Goal: Check status: Check status

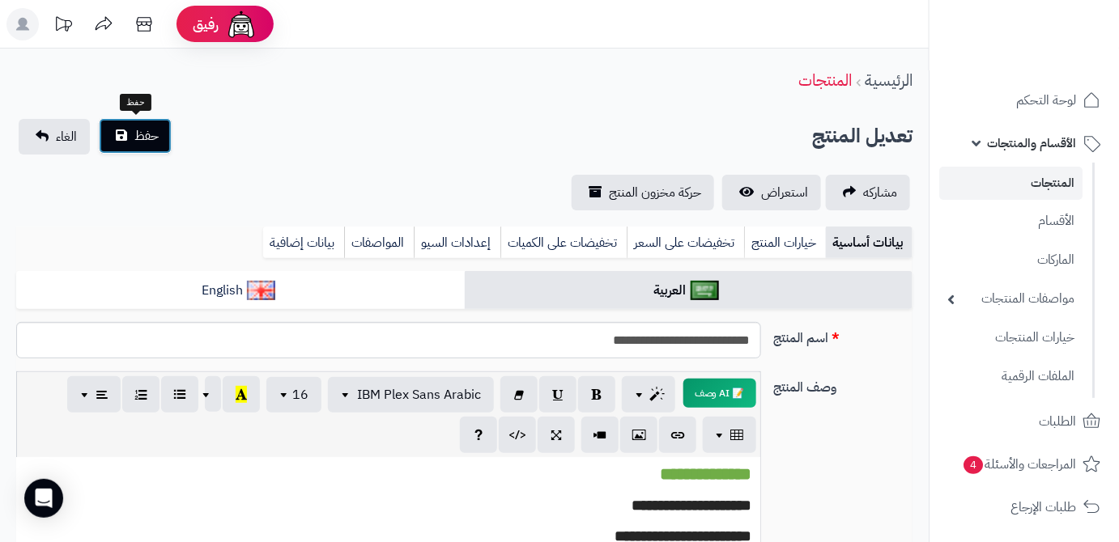
click at [151, 137] on span "حفظ" at bounding box center [146, 135] width 24 height 19
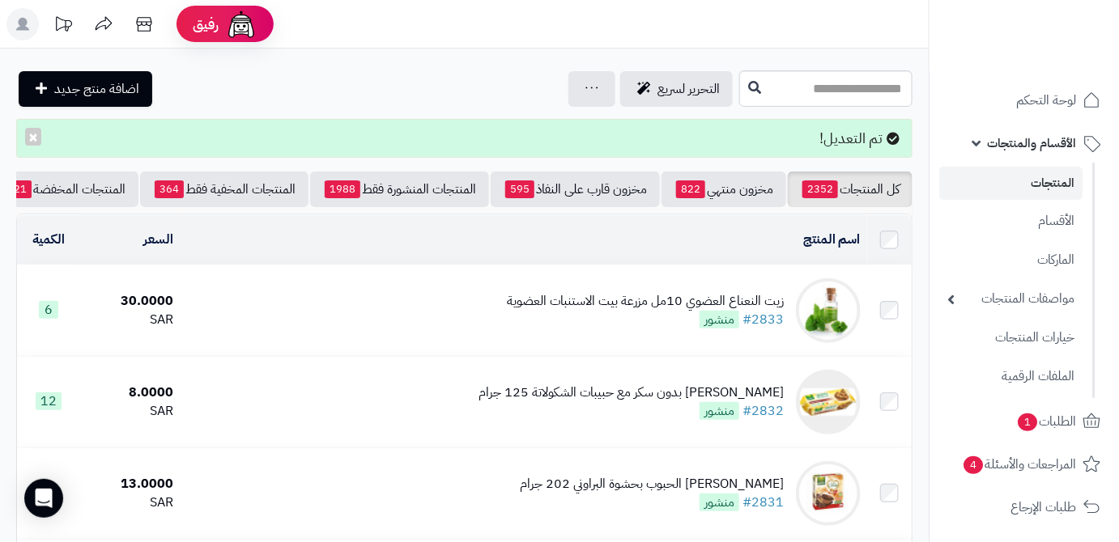
scroll to position [0, -171]
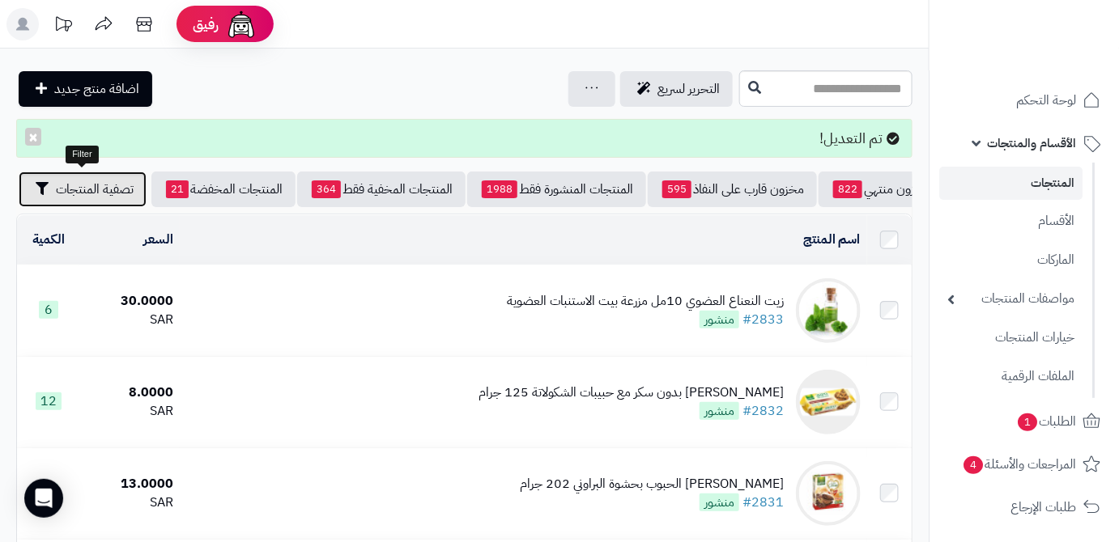
click at [79, 202] on button "تصفية المنتجات" at bounding box center [83, 190] width 128 height 36
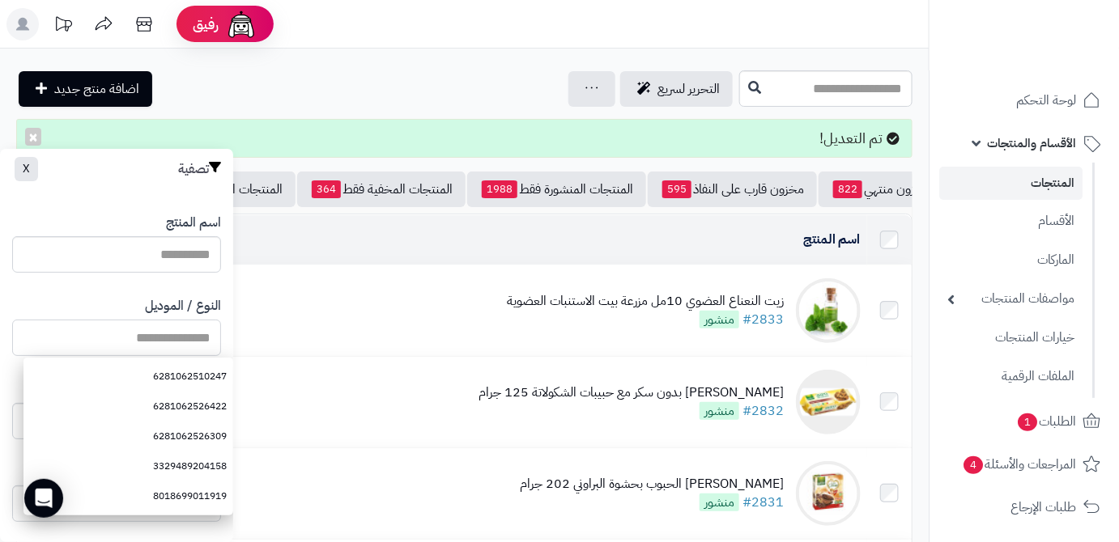
paste input "**********"
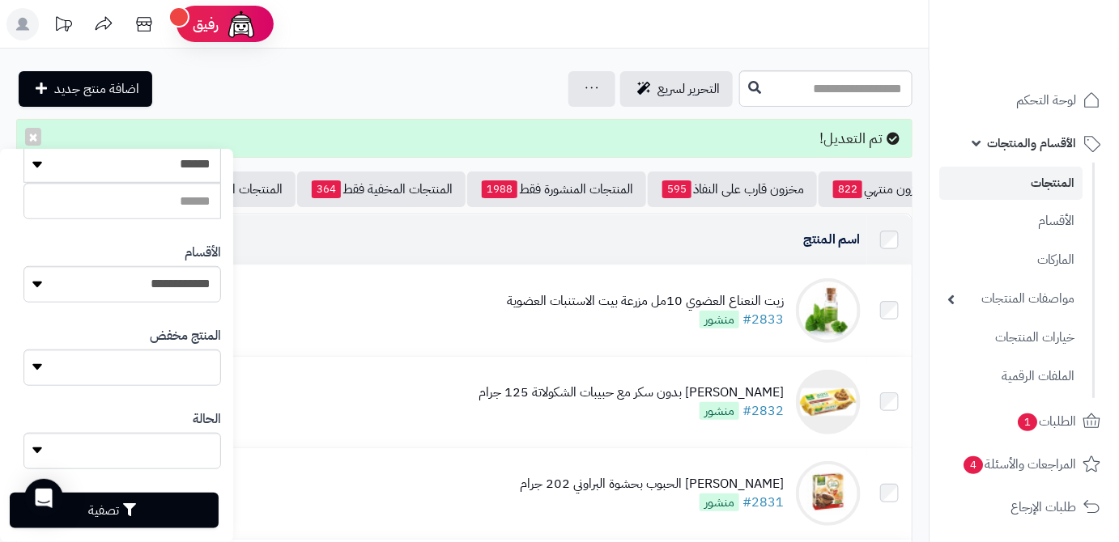
scroll to position [447, 0]
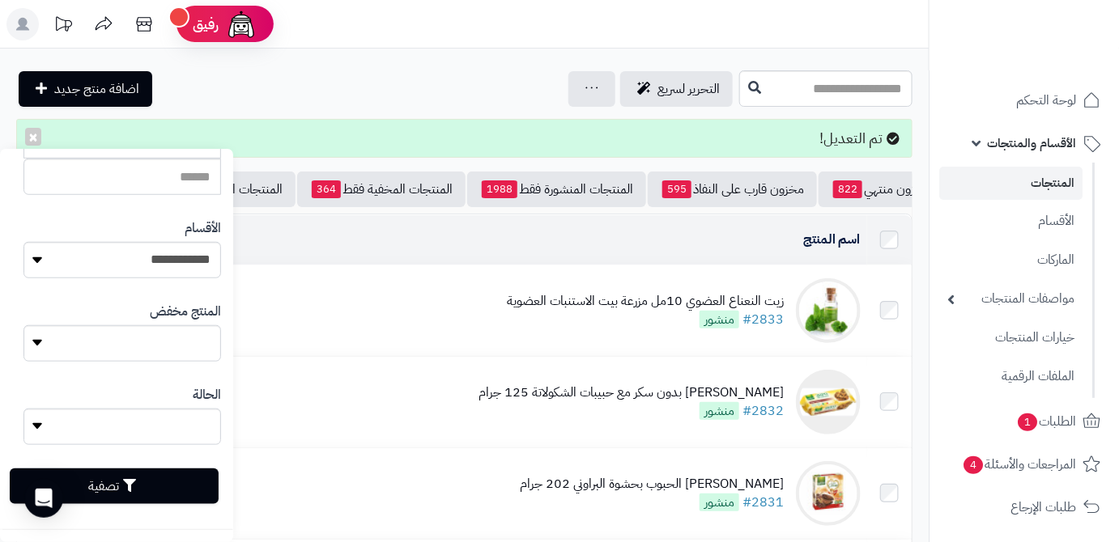
type input "**********"
click at [194, 491] on button "تصفية" at bounding box center [114, 487] width 209 height 36
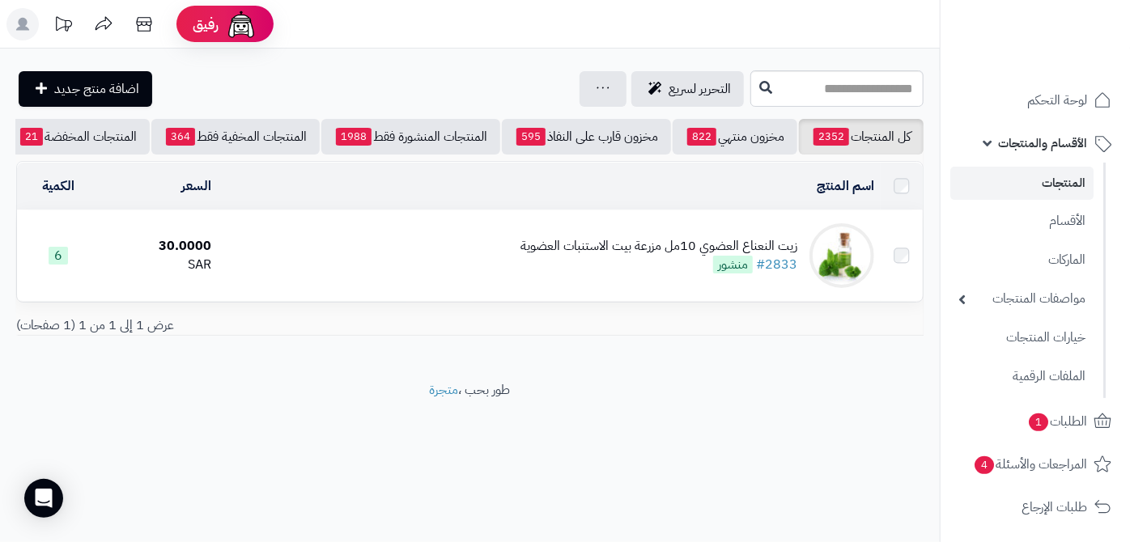
click at [623, 256] on div "زيت النعناع العضوي 10مل مزرعة بيت الاستنبات العضوية" at bounding box center [659, 246] width 277 height 19
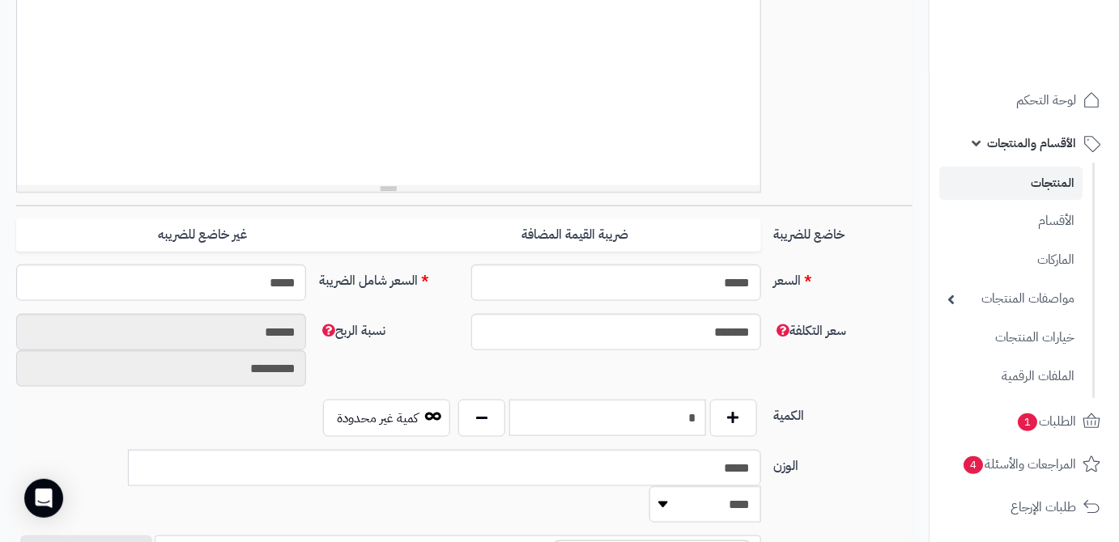
scroll to position [194, 0]
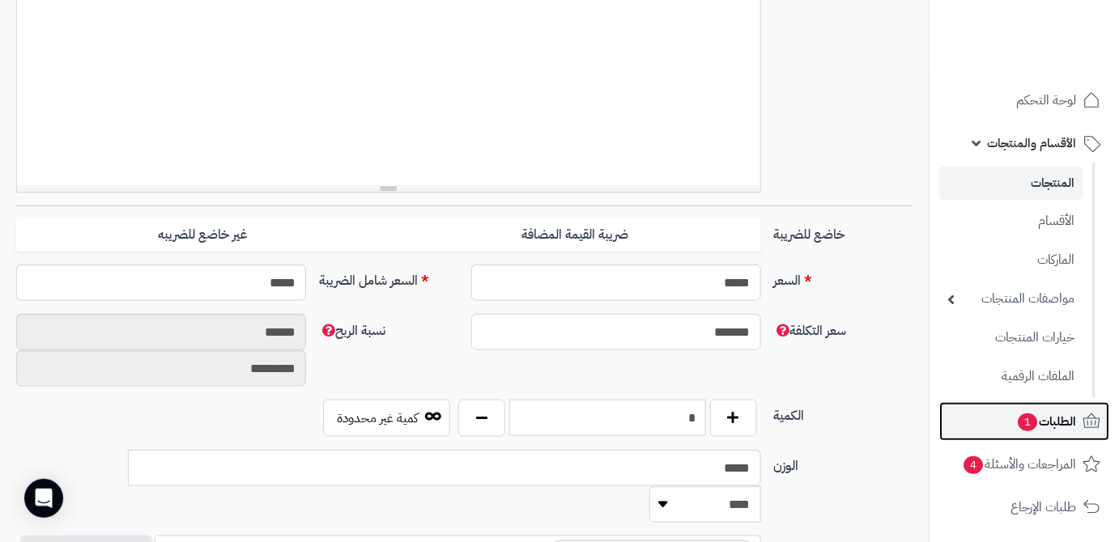
click at [1035, 415] on span "الطلبات 1" at bounding box center [1046, 422] width 60 height 23
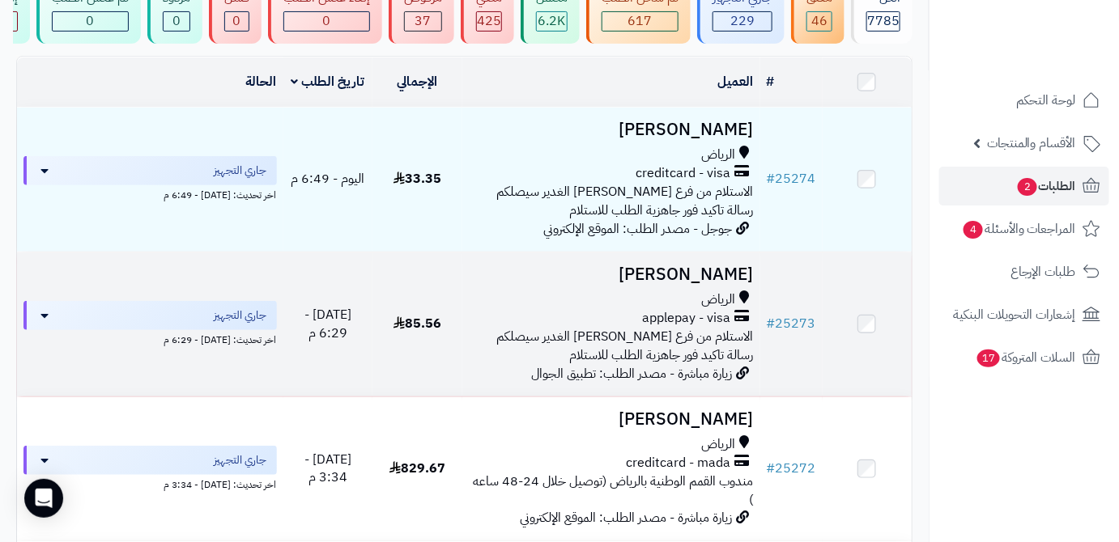
scroll to position [220, 0]
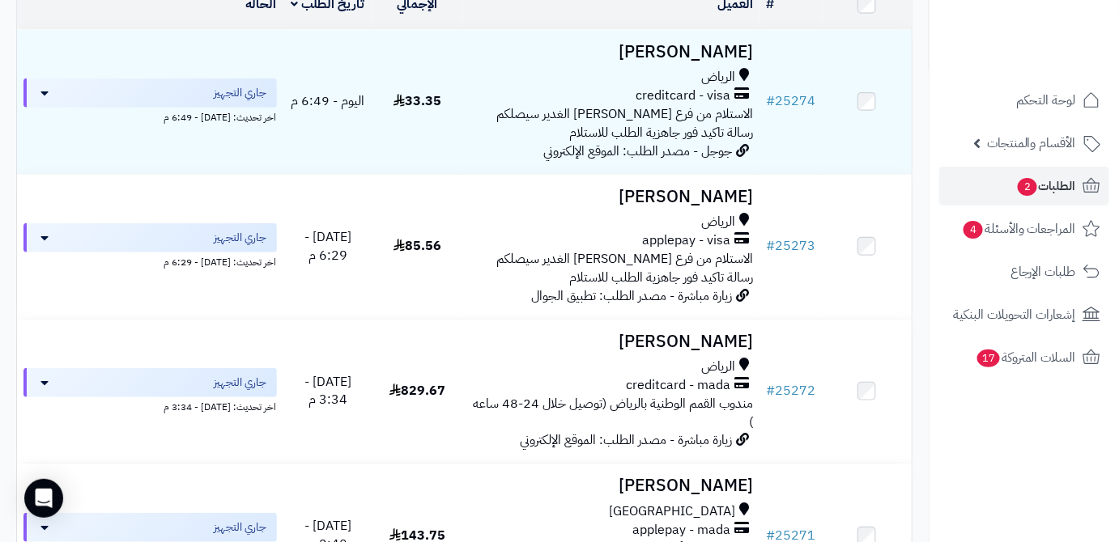
drag, startPoint x: 786, startPoint y: 382, endPoint x: 946, endPoint y: 451, distance: 173.7
click at [985, 461] on nav "لوحة التحكم الأقسام والمنتجات المنتجات الأقسام الماركات مواصفات المنتجات مواصفا…" at bounding box center [1024, 291] width 190 height 542
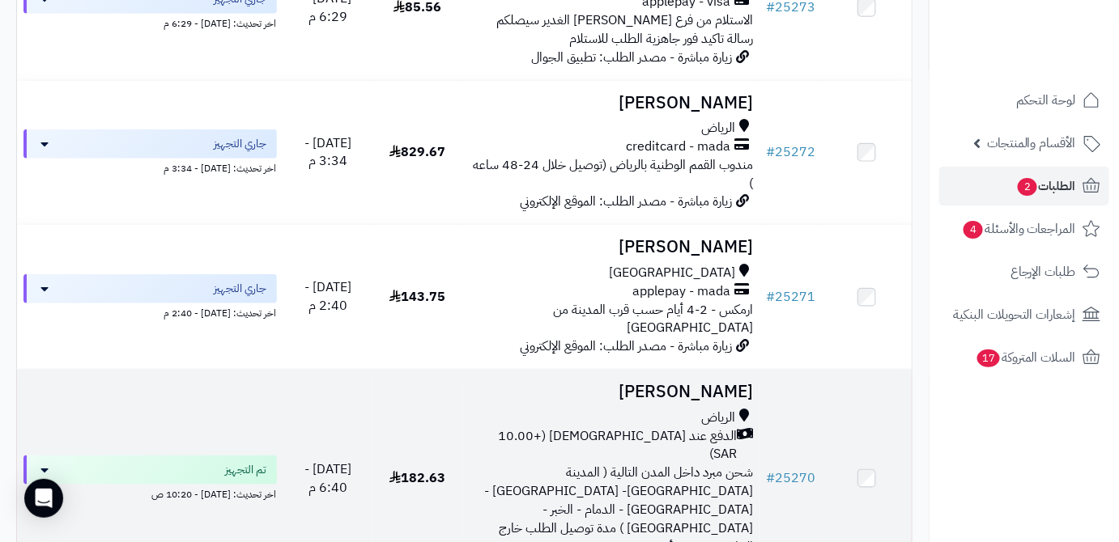
scroll to position [515, 0]
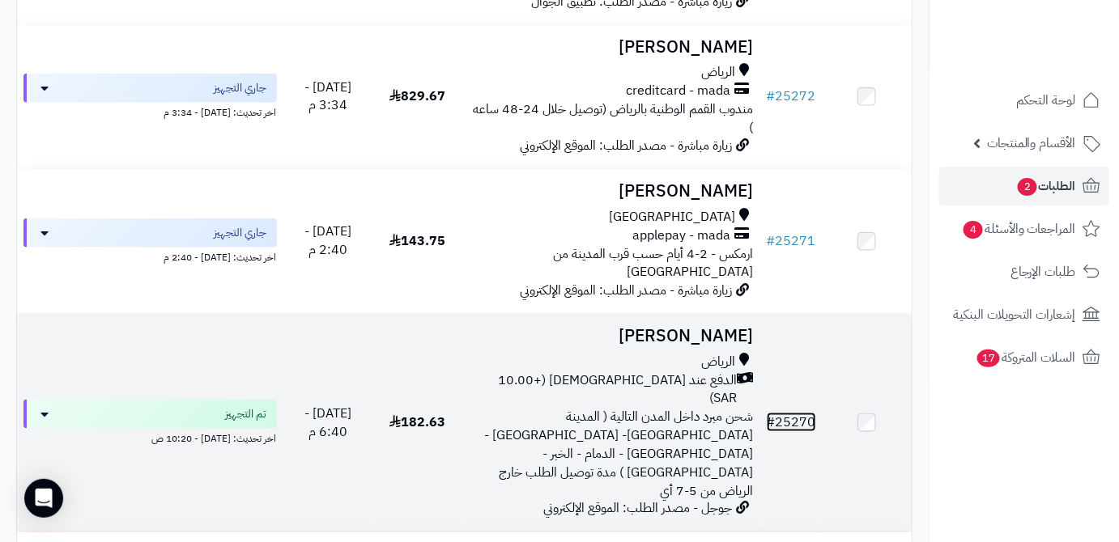
click at [802, 413] on link "# 25270" at bounding box center [791, 422] width 49 height 19
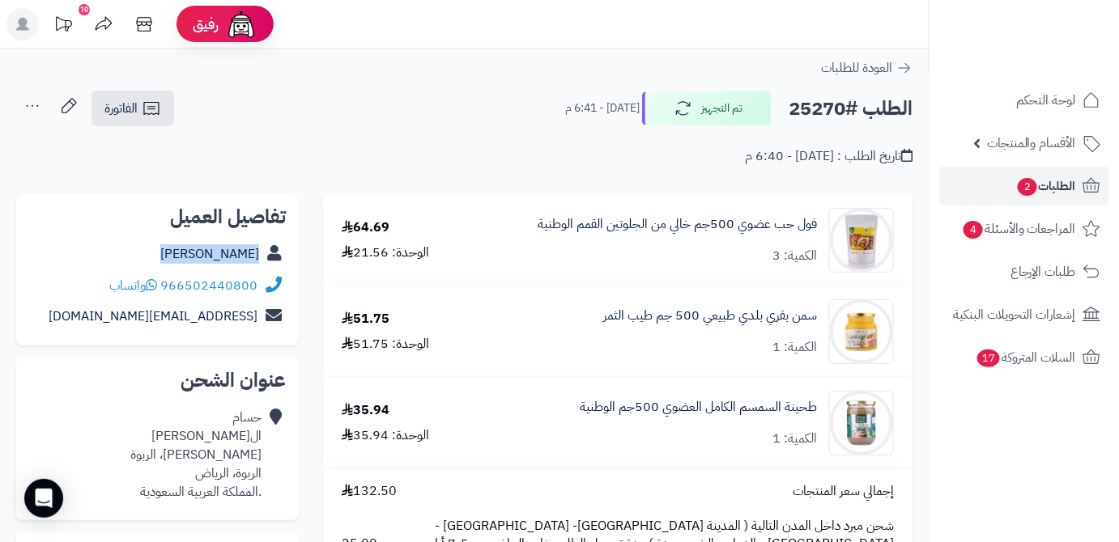
drag, startPoint x: 205, startPoint y: 257, endPoint x: 270, endPoint y: 257, distance: 65.6
click at [270, 257] on div "حسام الحسين" at bounding box center [157, 255] width 257 height 32
copy div "حسام الحسين"
drag, startPoint x: 162, startPoint y: 281, endPoint x: 246, endPoint y: 291, distance: 84.9
click at [273, 290] on div "966502440800 واتساب" at bounding box center [157, 286] width 257 height 32
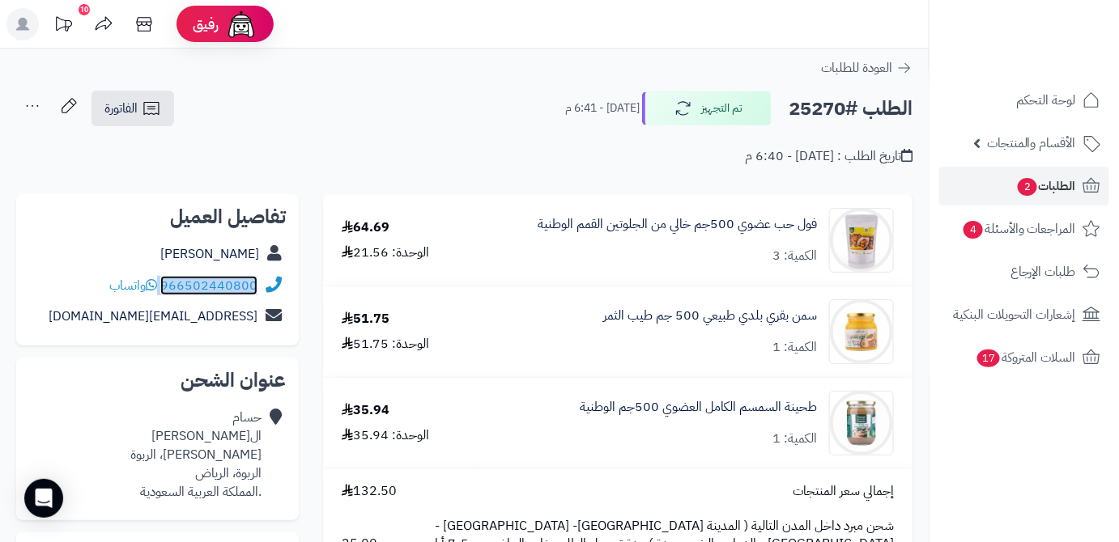
copy div "966502440800"
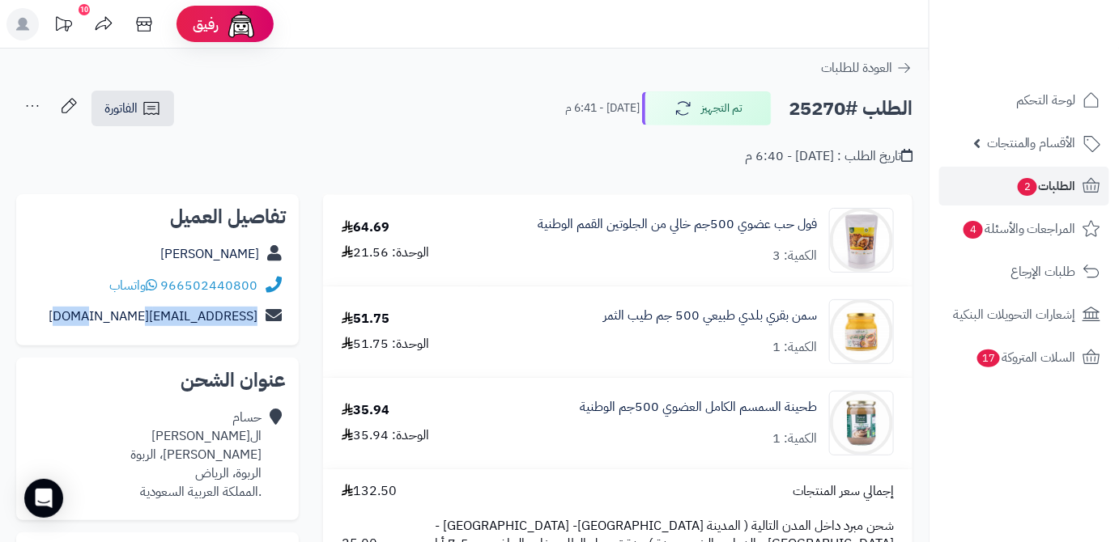
drag, startPoint x: 96, startPoint y: 312, endPoint x: 267, endPoint y: 329, distance: 172.5
click at [267, 329] on div "hussam7799@gmail.com" at bounding box center [157, 317] width 257 height 32
copy div "hussam7799@gmail.com"
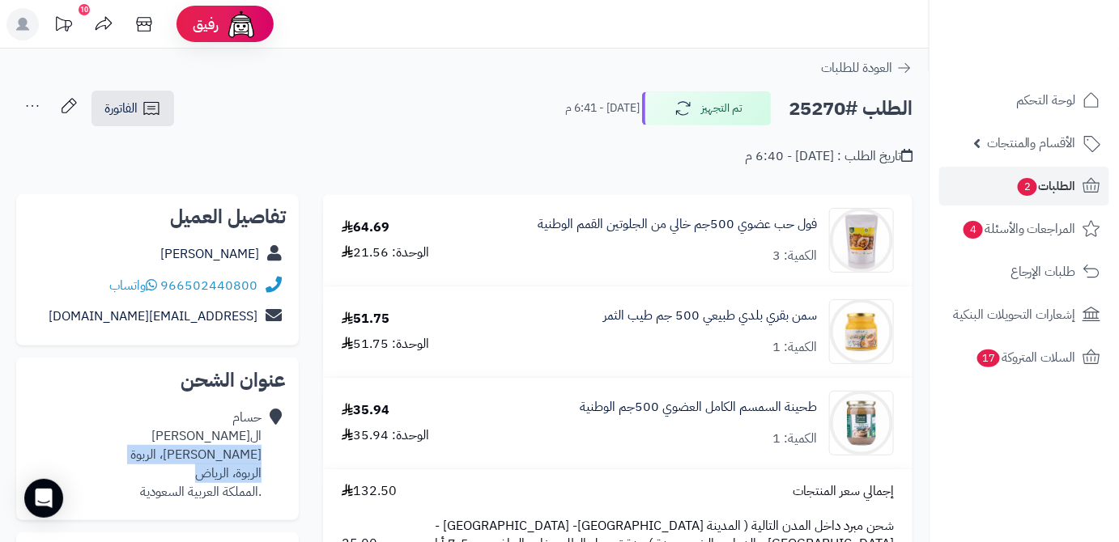
drag, startPoint x: 184, startPoint y: 476, endPoint x: 261, endPoint y: 452, distance: 80.7
click at [261, 452] on div "حسام الحسين عقيل بن عطيه، الربوة الربوة، الرياض .المملكة العربية السعودية" at bounding box center [195, 455] width 131 height 92
copy div "عقيل بن عطيه، الربوة الربوة، الرياض"
click at [816, 104] on h2 "الطلب #25270" at bounding box center [851, 108] width 124 height 33
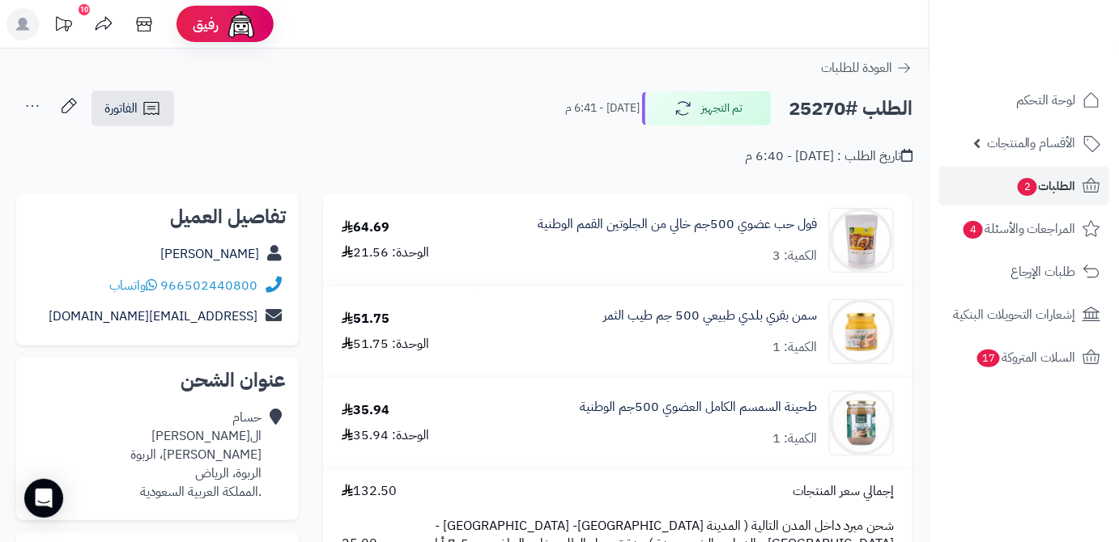
copy h2 "25270"
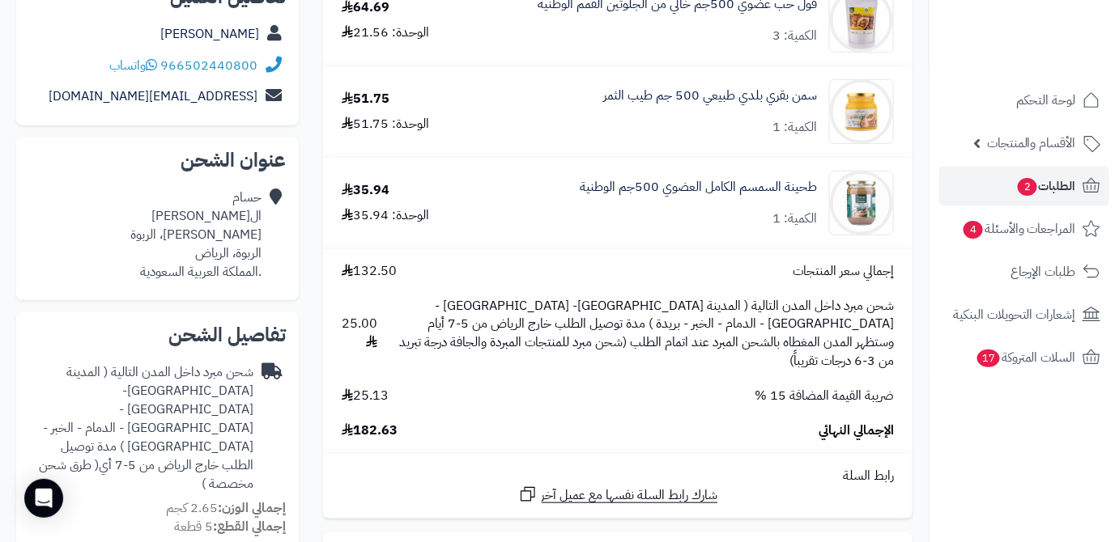
click at [366, 422] on span "182.63" at bounding box center [370, 431] width 56 height 19
copy span "182.63"
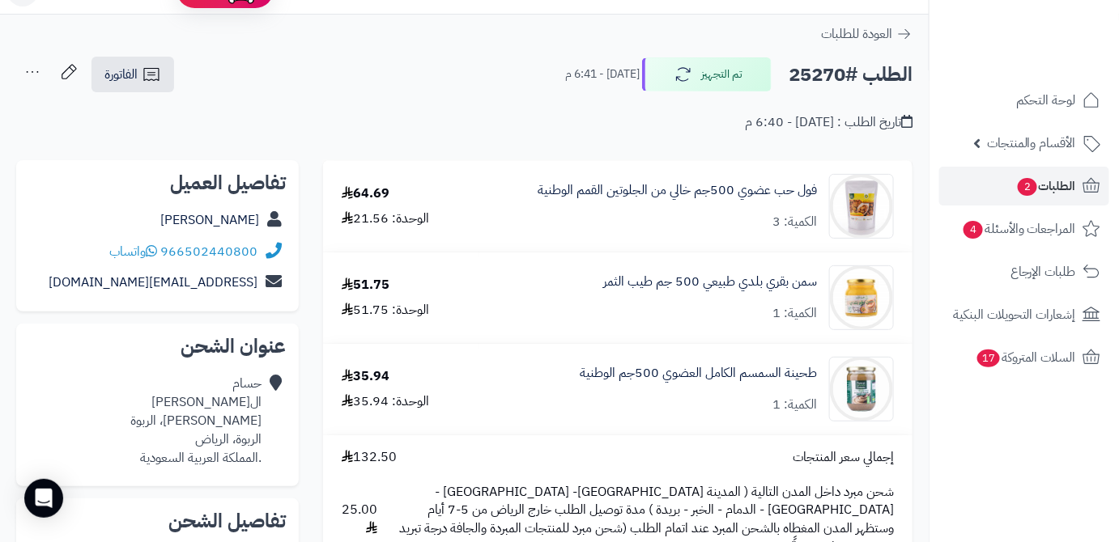
scroll to position [0, 0]
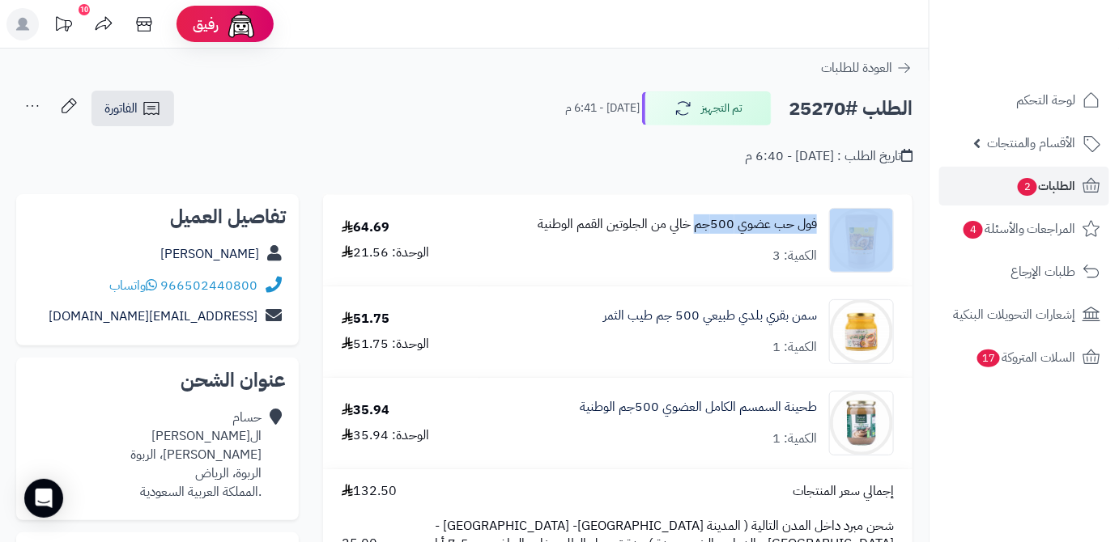
drag, startPoint x: 787, startPoint y: 227, endPoint x: 719, endPoint y: 225, distance: 68.0
click at [697, 239] on div "‏فول حب عضوي 500جم خالي من الجلوتين القمم الوطنية الكمية: 3" at bounding box center [696, 240] width 420 height 65
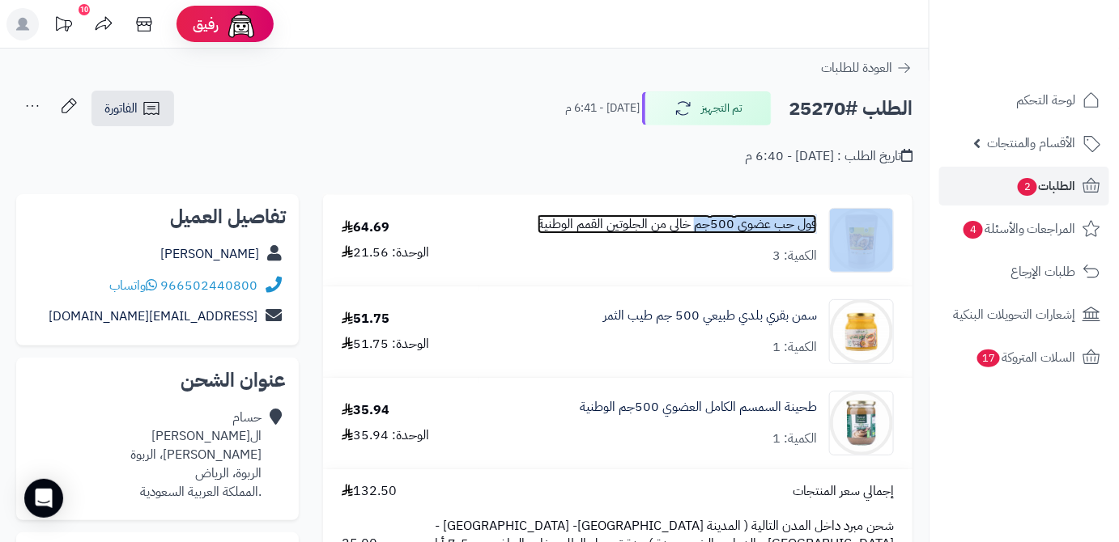
copy div "‏فول حب عضوي 500جم"
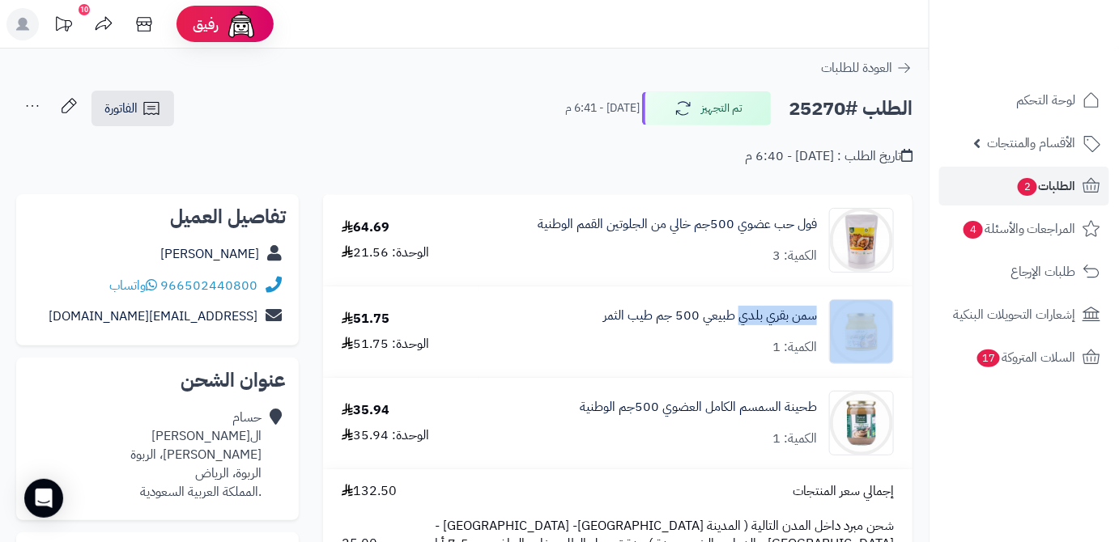
drag, startPoint x: 825, startPoint y: 316, endPoint x: 738, endPoint y: 326, distance: 87.3
click at [738, 326] on div "سمن بقري بلدي طبيعي 500 جم طيب الثمر الكمية: 1" at bounding box center [696, 332] width 420 height 65
copy div "سمن بقري بلدي"
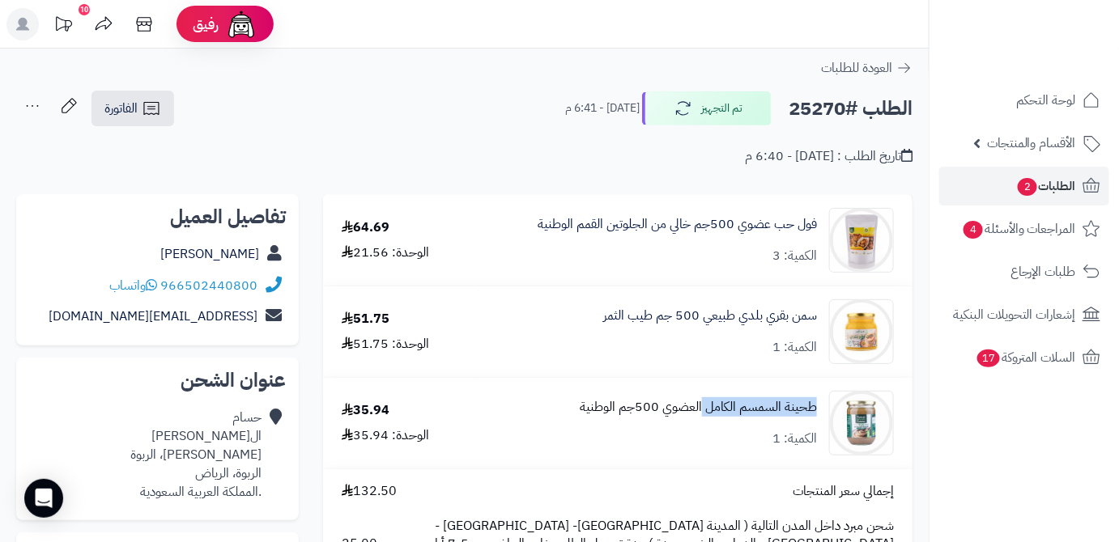
drag, startPoint x: 820, startPoint y: 410, endPoint x: 725, endPoint y: 415, distance: 94.9
click at [708, 419] on div "طحينة السمسم الكامل العضوي 500جم الوطنية الكمية: 1" at bounding box center [696, 423] width 420 height 65
copy link "طحينة السمسم الكامل"
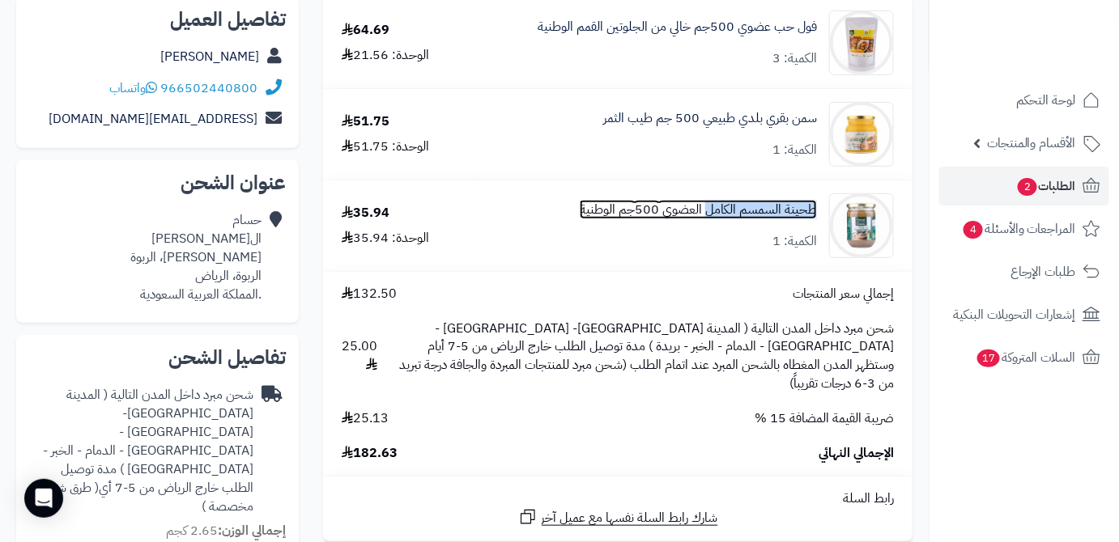
scroll to position [294, 0]
